Goal: Transaction & Acquisition: Purchase product/service

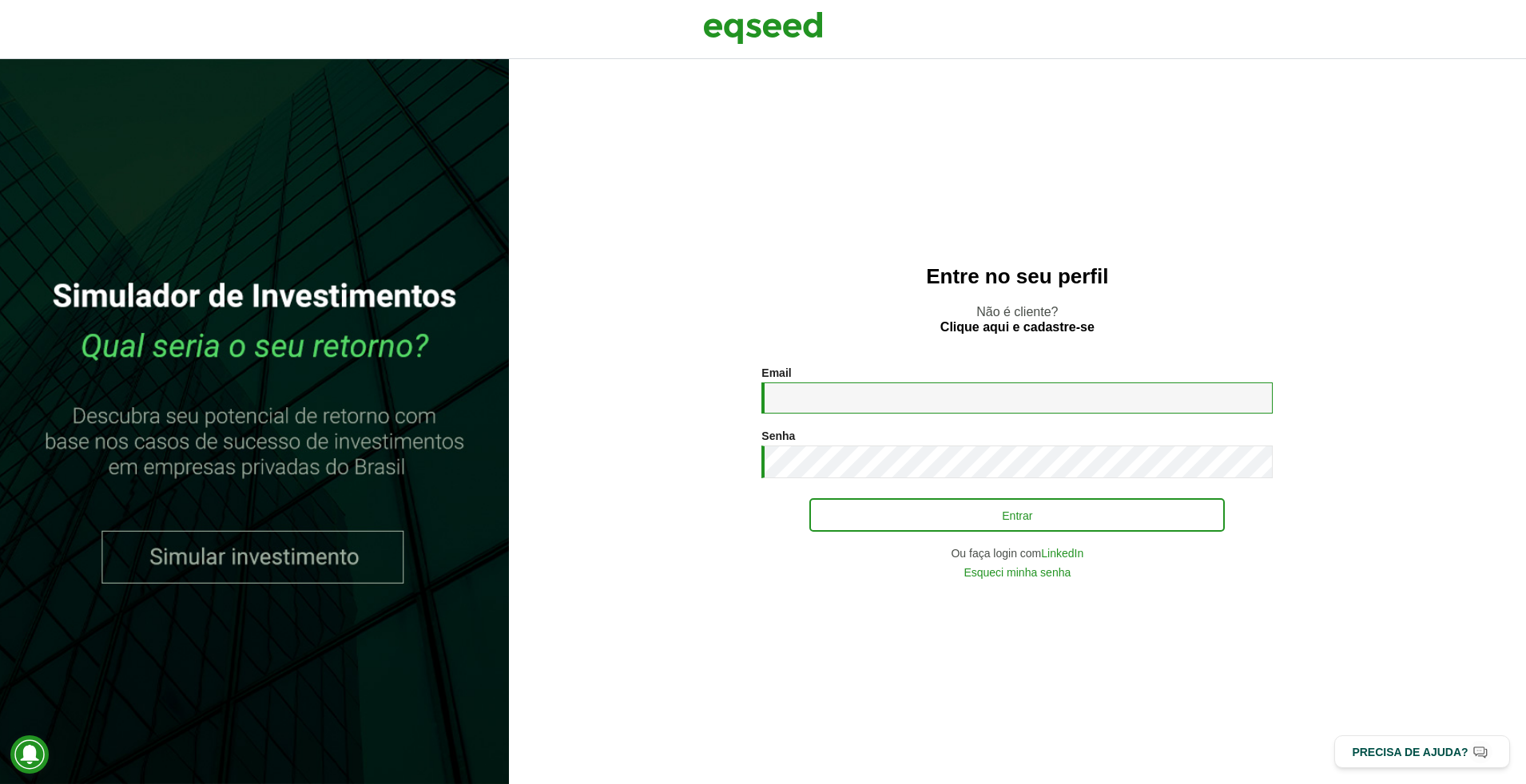
type input "**********"
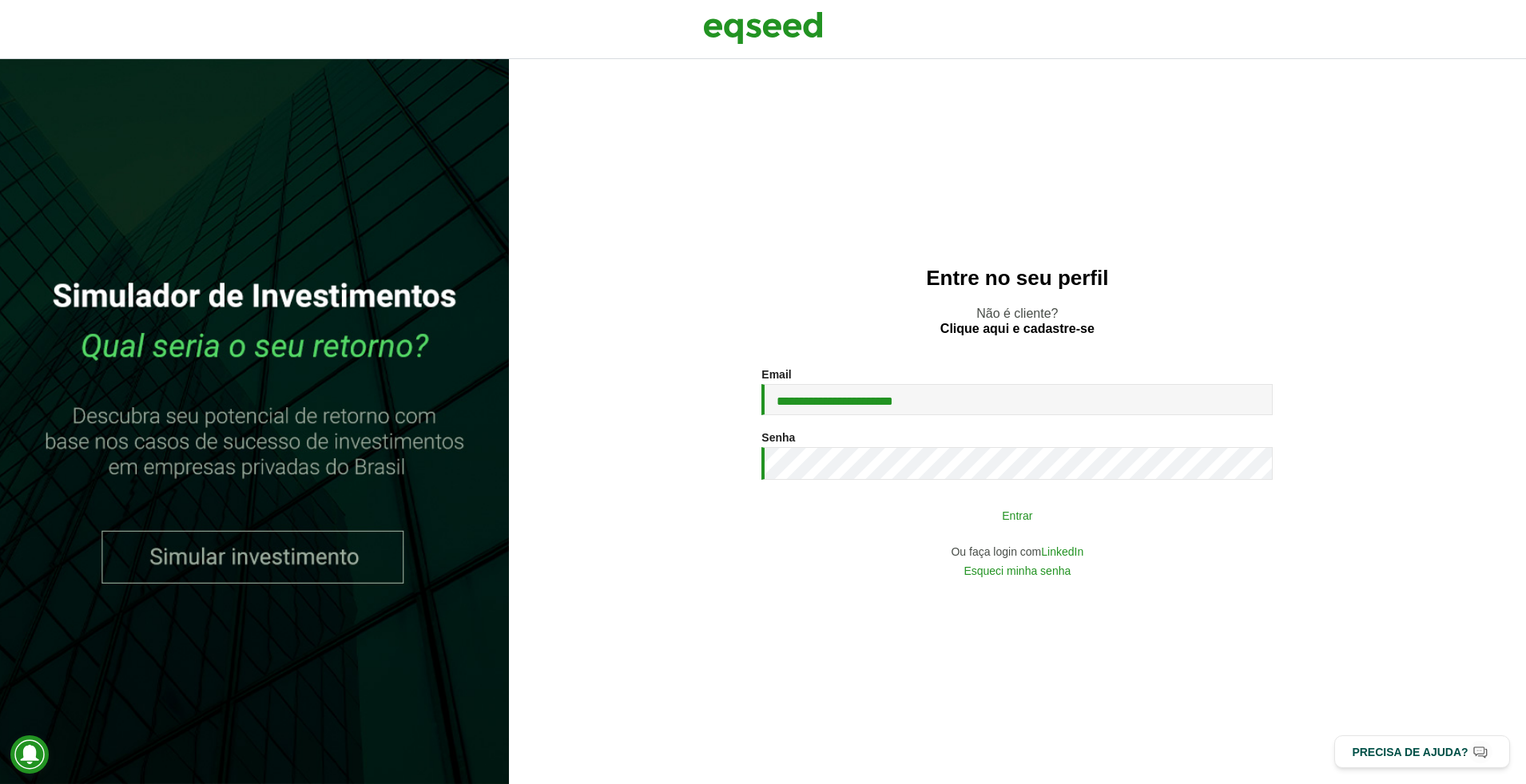
click at [914, 512] on button "Entrar" at bounding box center [1016, 515] width 415 height 30
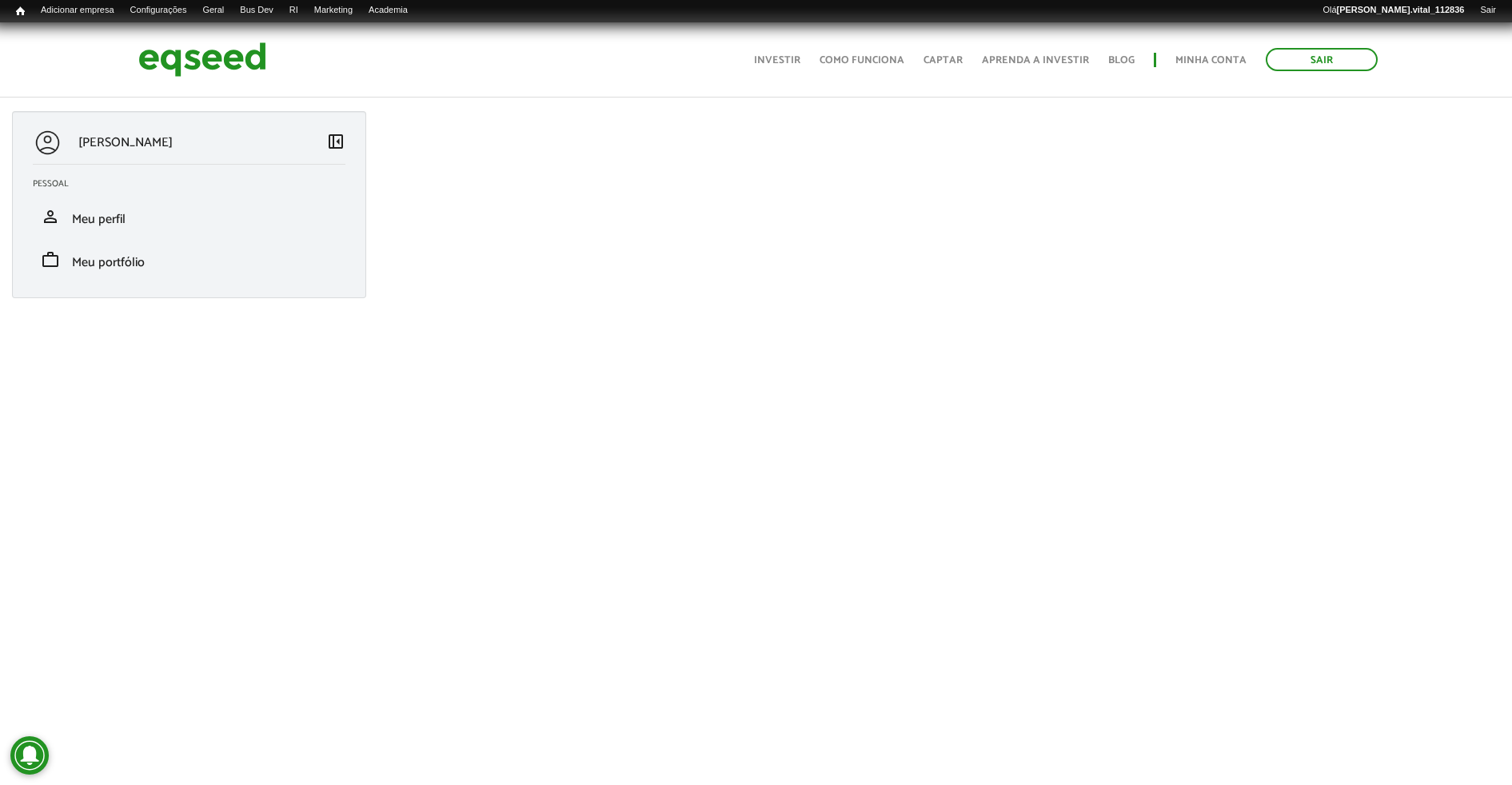
scroll to position [257, 0]
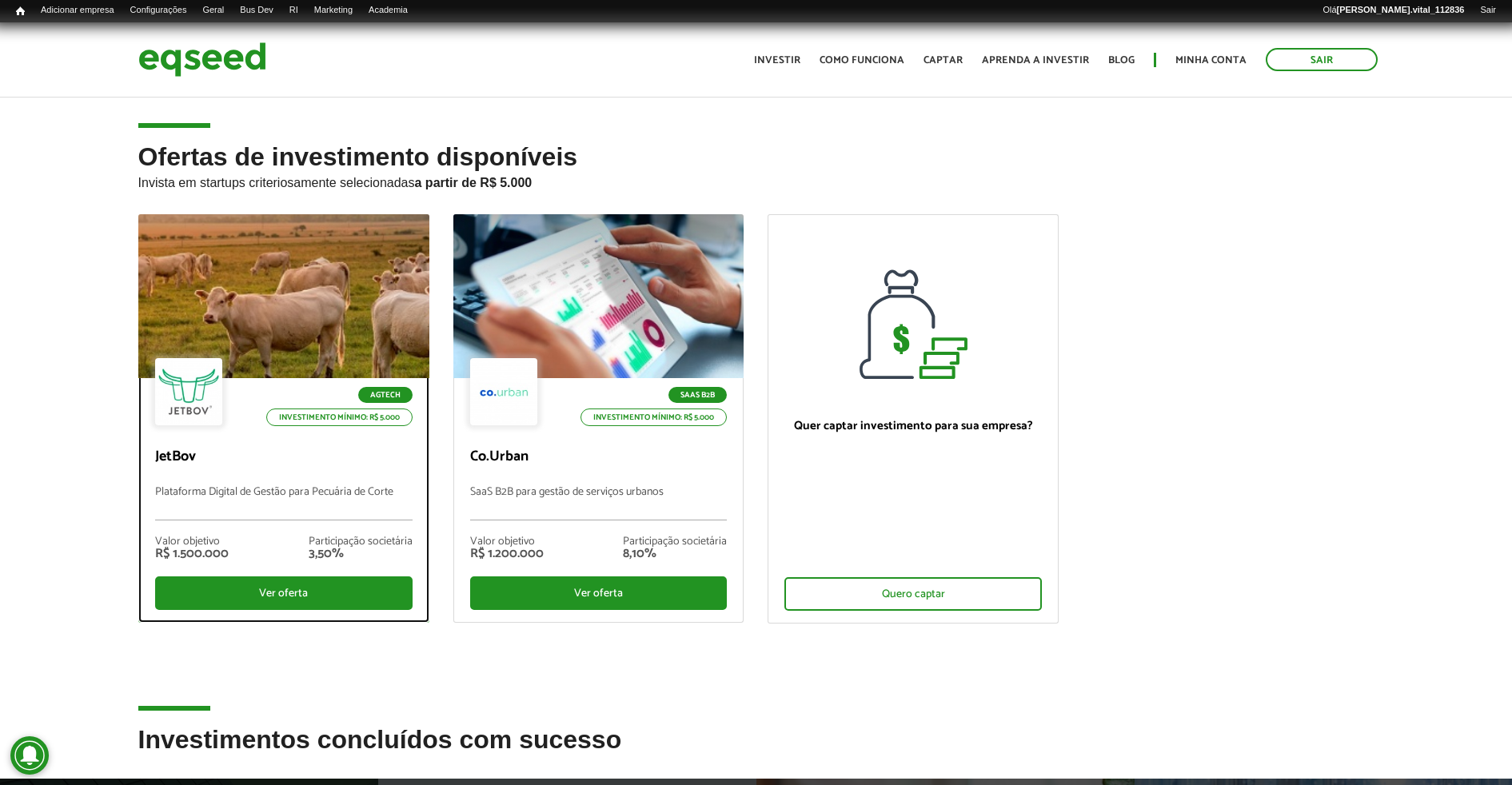
click at [336, 307] on div at bounding box center [283, 296] width 350 height 197
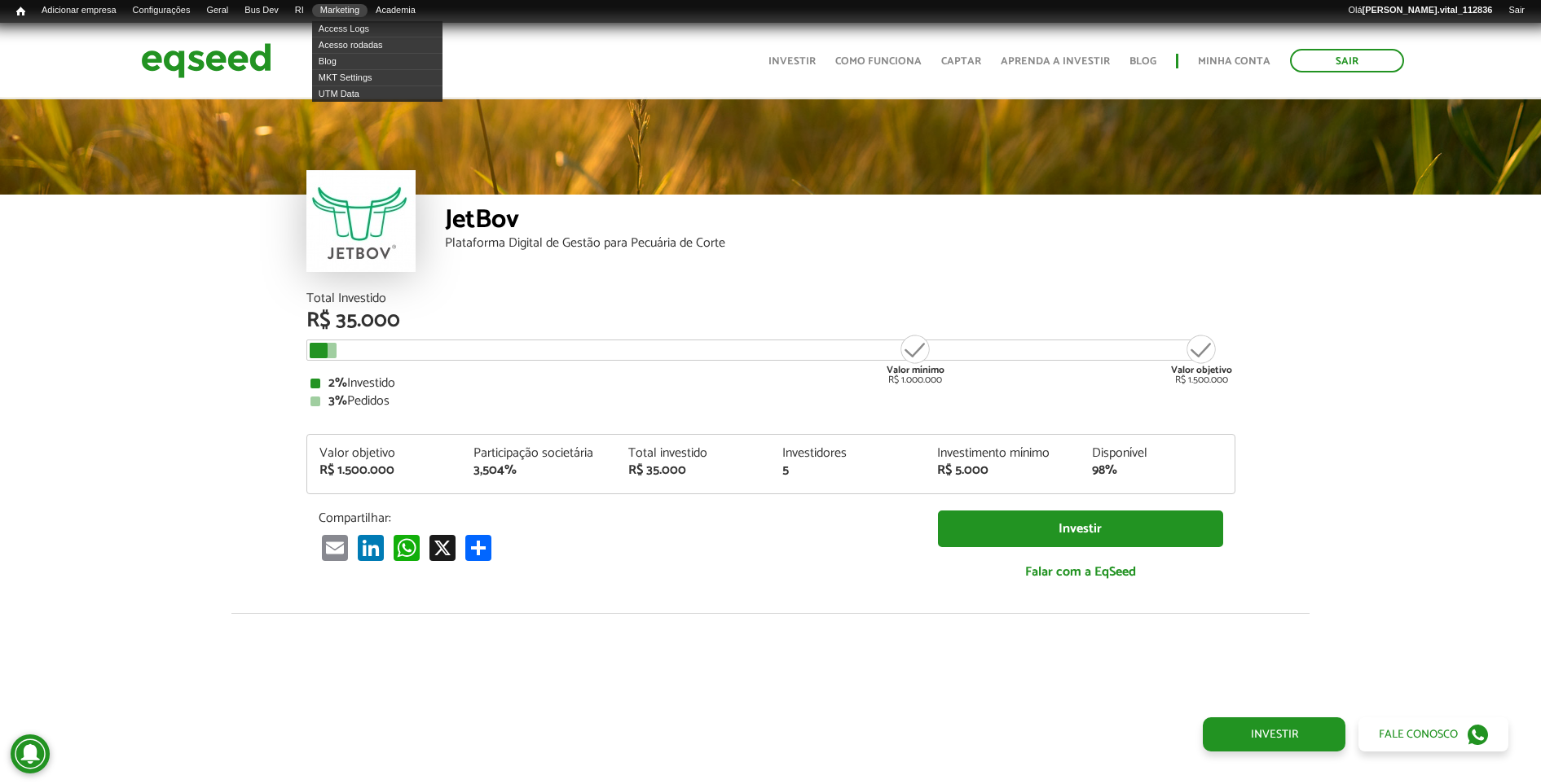
scroll to position [1844, 0]
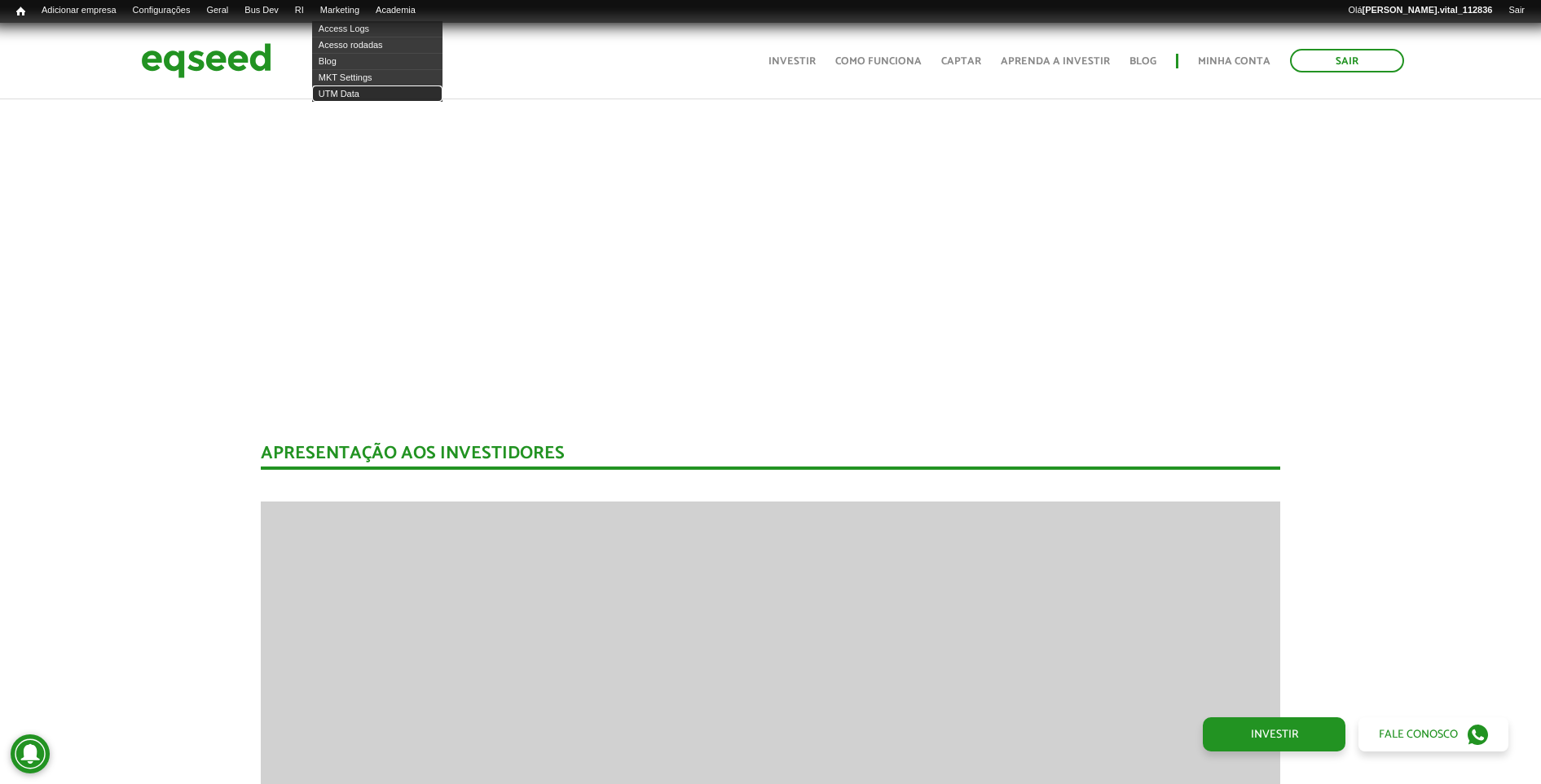
click at [375, 90] on link "UTM Data" at bounding box center [377, 94] width 130 height 16
